Goal: Information Seeking & Learning: Learn about a topic

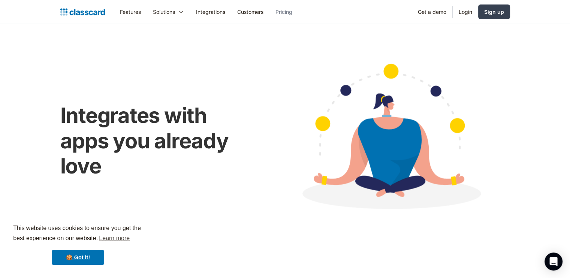
click at [285, 11] on link "Pricing" at bounding box center [283, 11] width 29 height 17
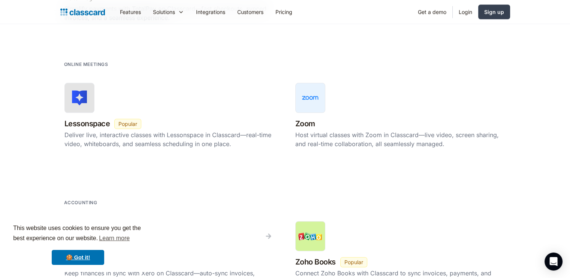
scroll to position [861, 0]
